Goal: Information Seeking & Learning: Learn about a topic

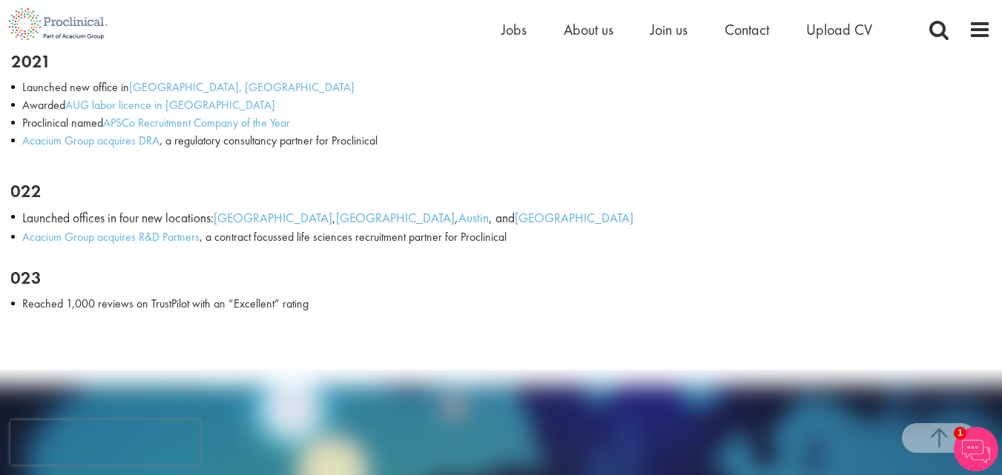
scroll to position [2157, 0]
